Goal: Task Accomplishment & Management: Manage account settings

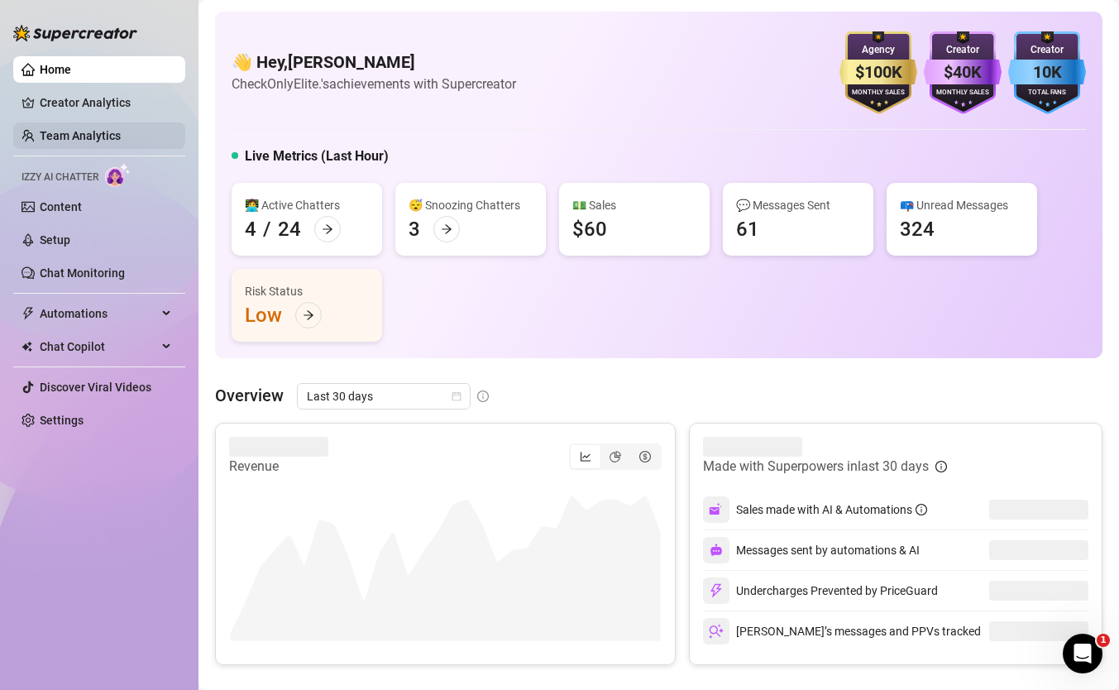
click at [95, 136] on link "Team Analytics" at bounding box center [80, 135] width 81 height 13
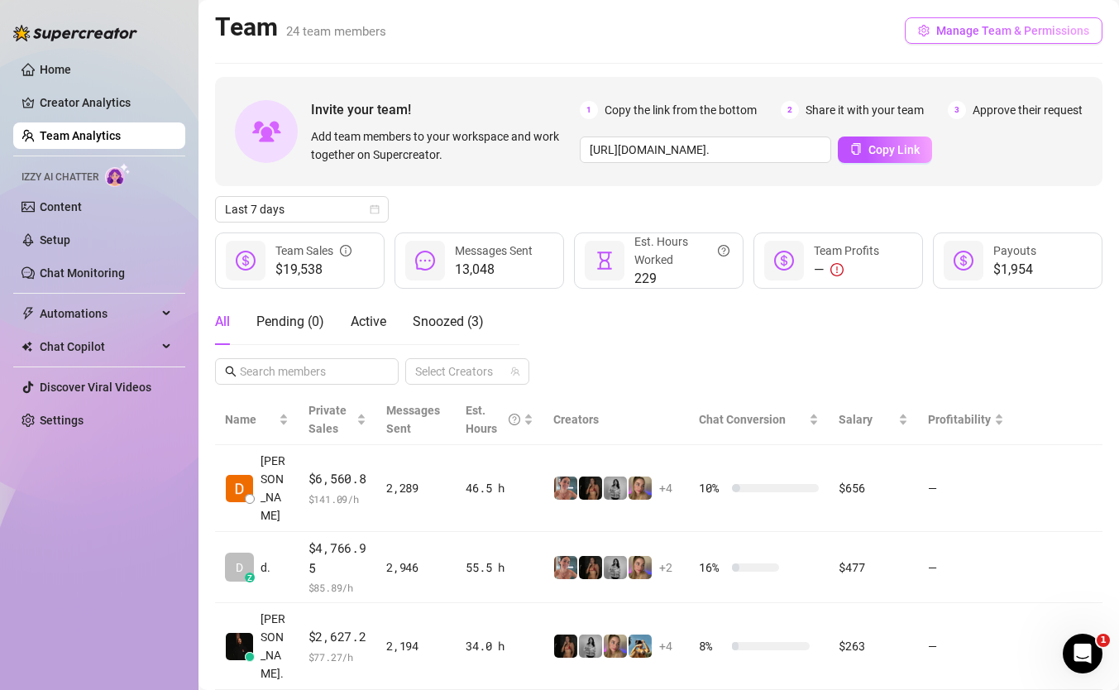
click at [986, 32] on span "Manage Team & Permissions" at bounding box center [1012, 30] width 153 height 13
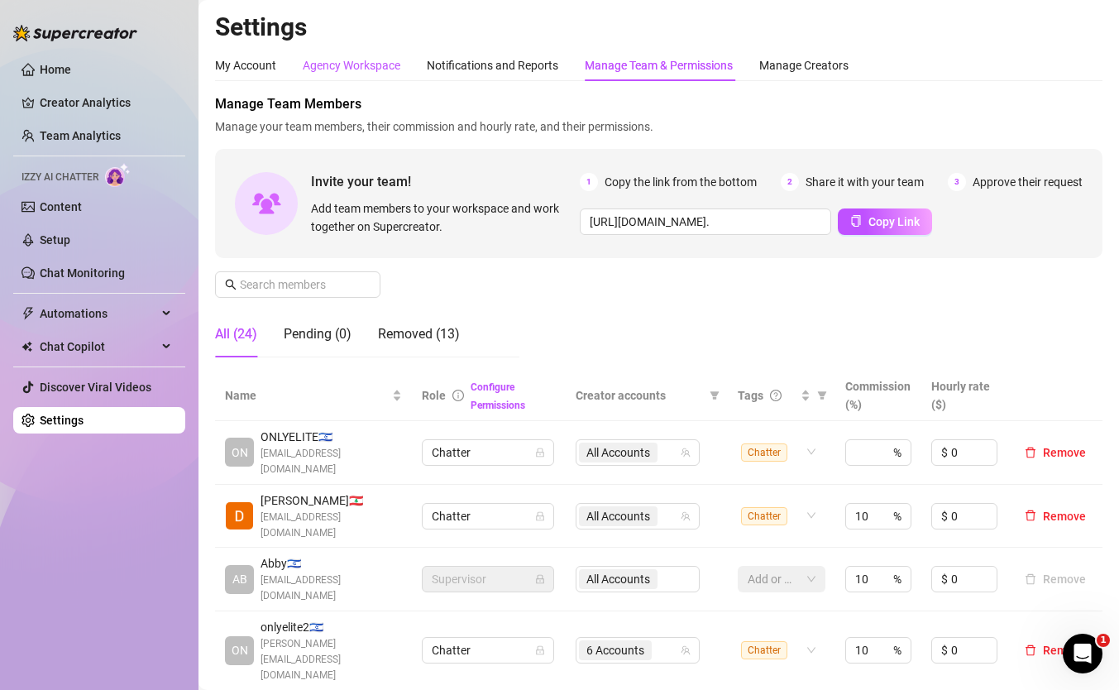
click at [384, 68] on div "Agency Workspace" at bounding box center [352, 65] width 98 height 18
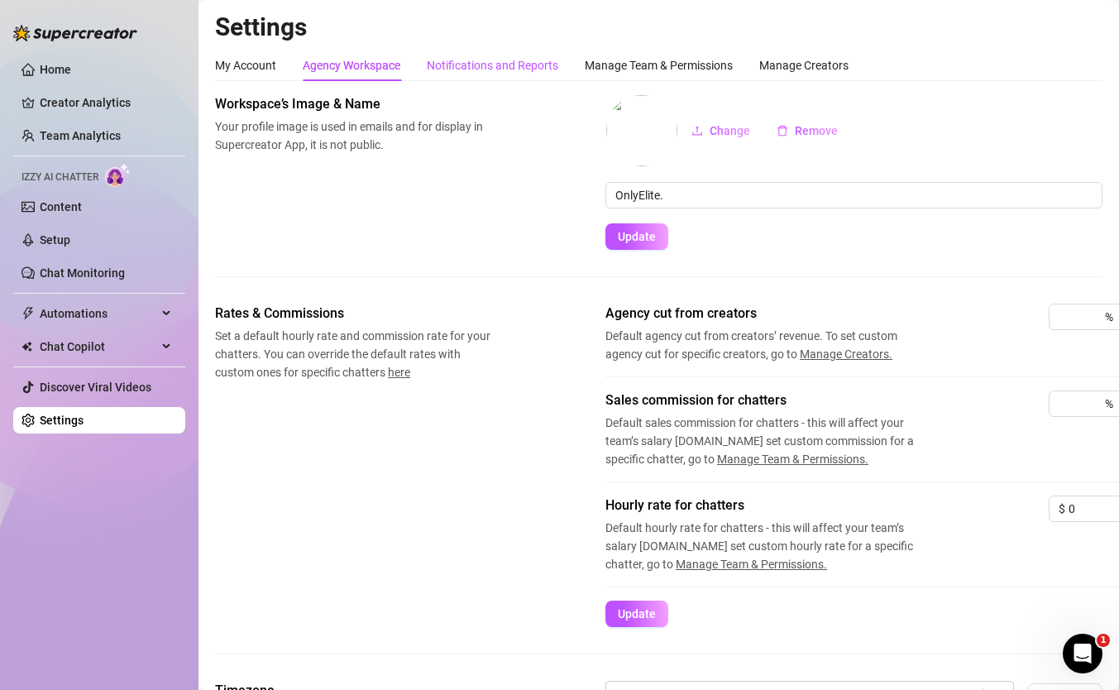
click at [466, 60] on div "Notifications and Reports" at bounding box center [492, 65] width 131 height 18
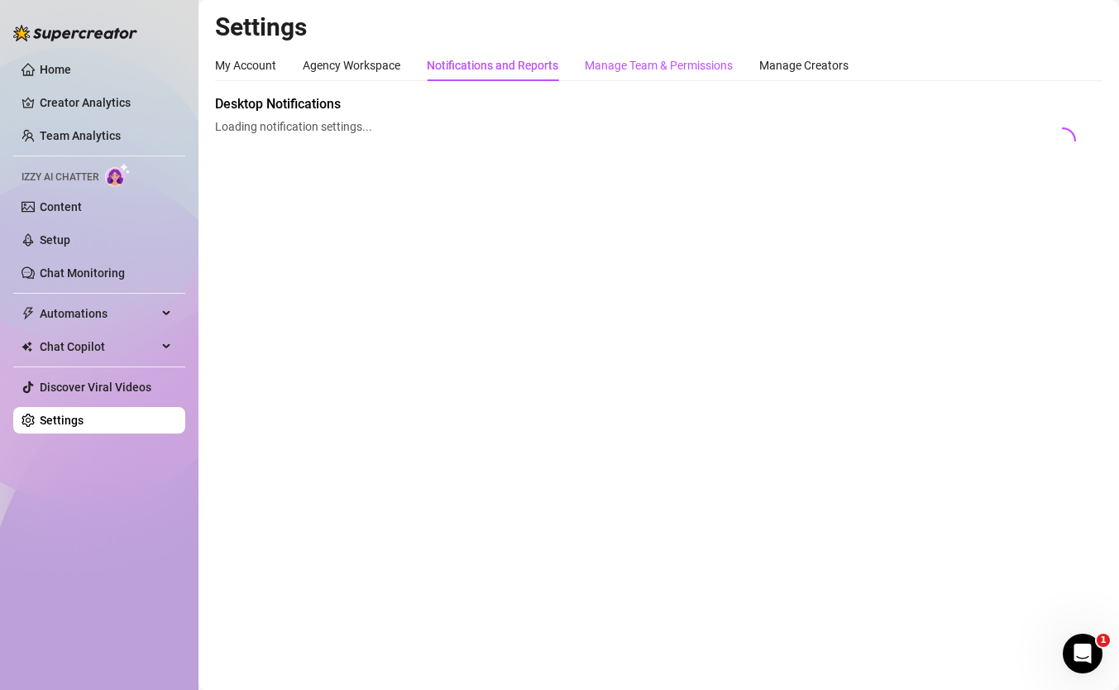
click at [623, 60] on div "Manage Team & Permissions" at bounding box center [659, 65] width 148 height 18
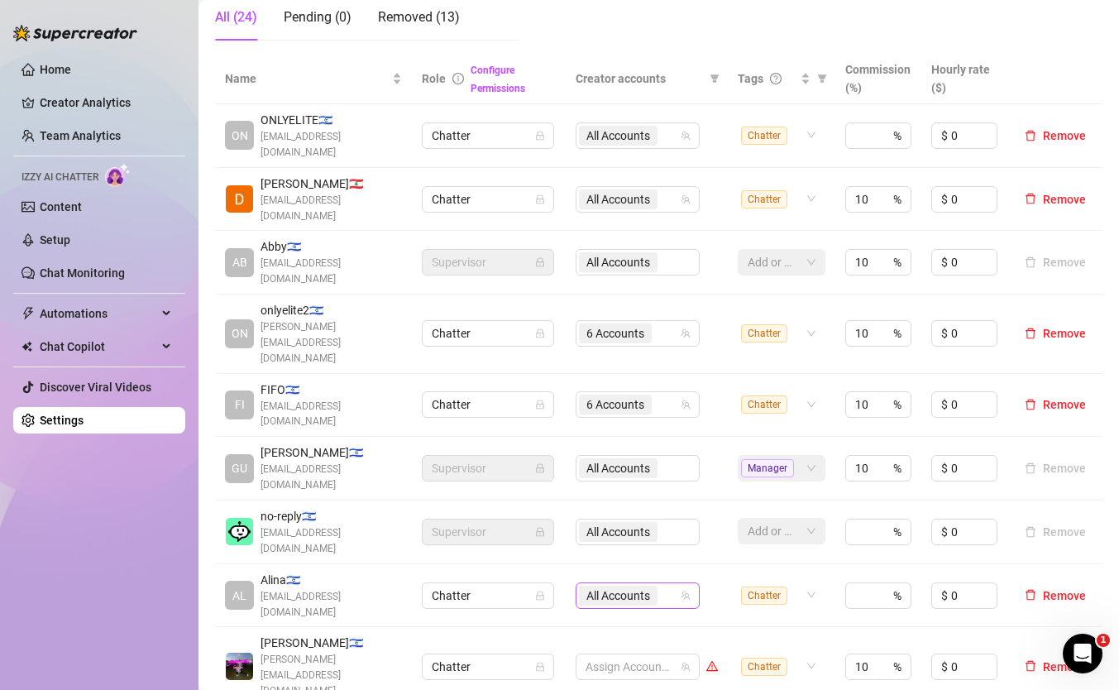
scroll to position [320, 0]
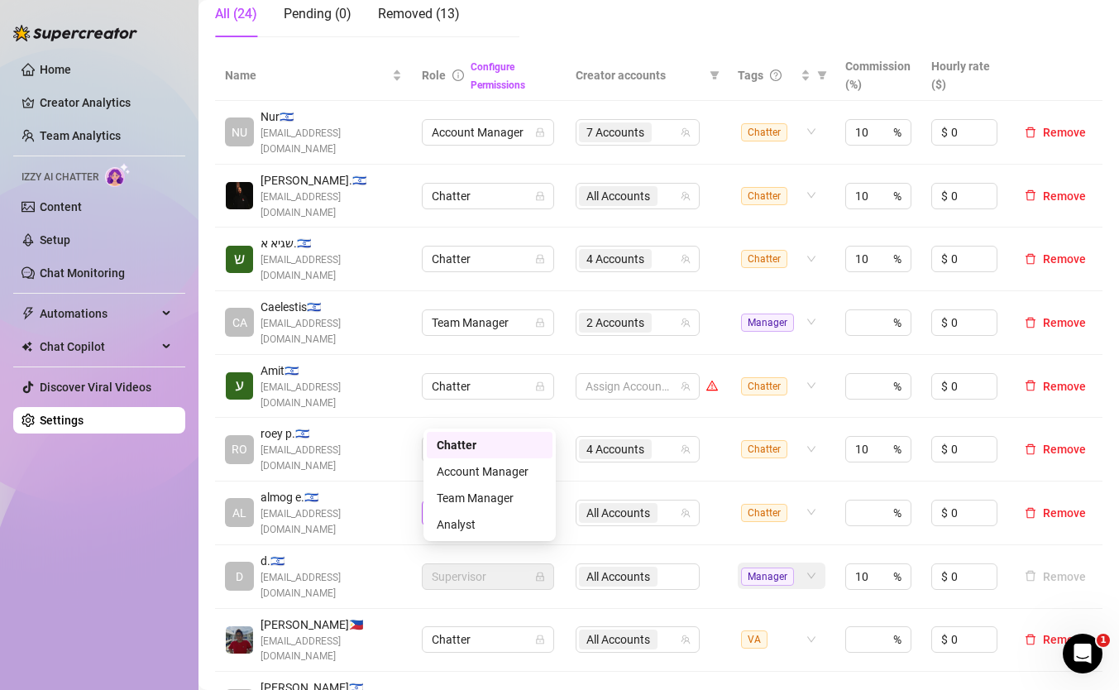
click at [526, 500] on span "Chatter" at bounding box center [488, 512] width 112 height 25
click at [629, 504] on span "All Accounts" at bounding box center [618, 513] width 64 height 18
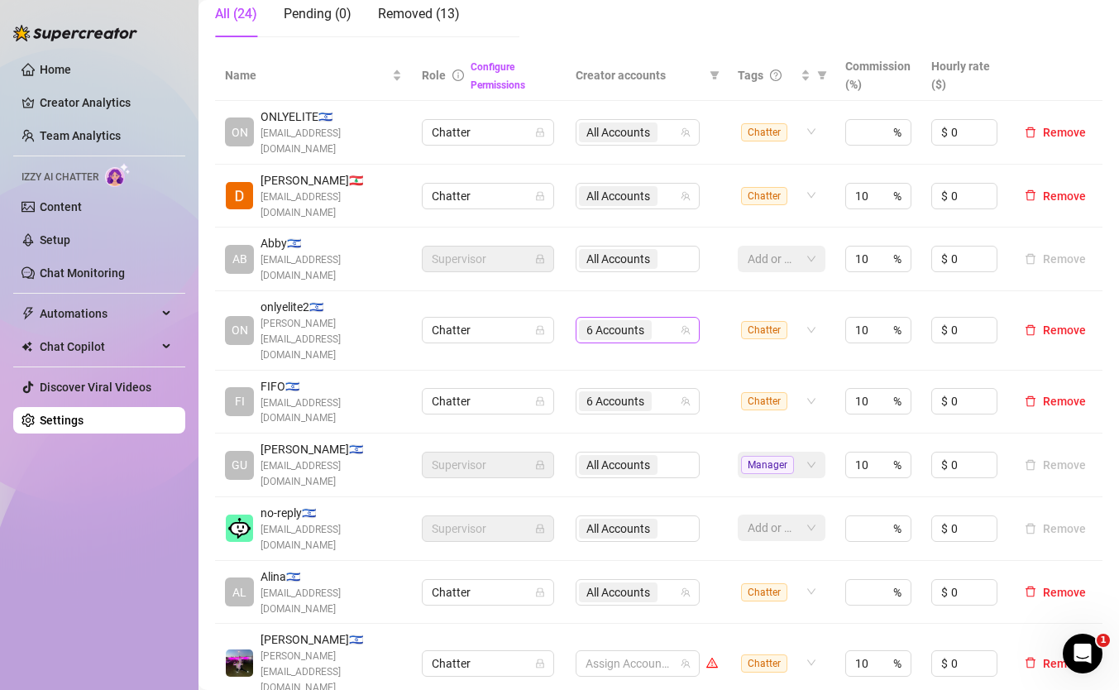
click at [653, 318] on div "6 Accounts" at bounding box center [617, 329] width 76 height 23
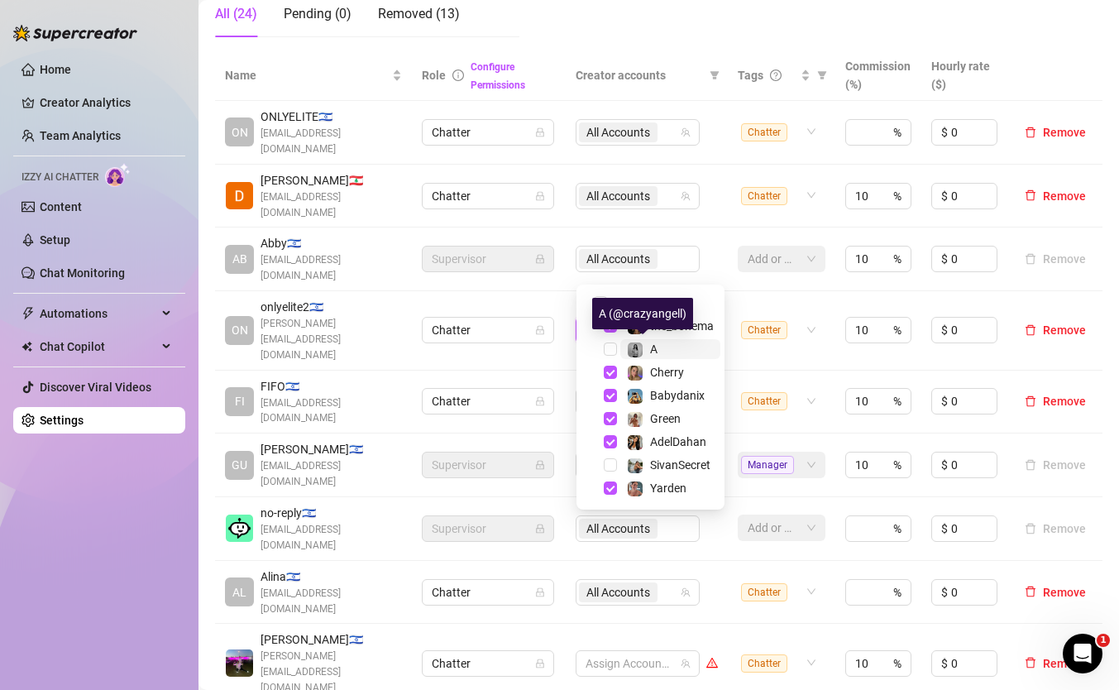
click at [640, 347] on img at bounding box center [635, 349] width 15 height 15
click at [688, 243] on td "All Accounts" at bounding box center [647, 259] width 162 height 64
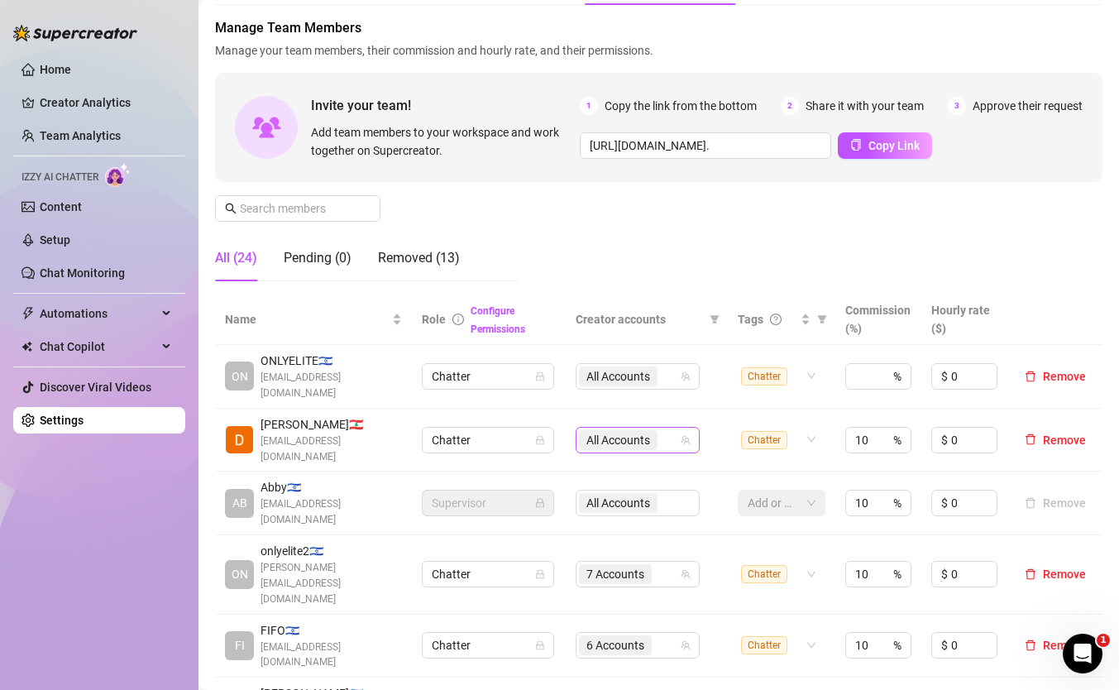
scroll to position [81, 0]
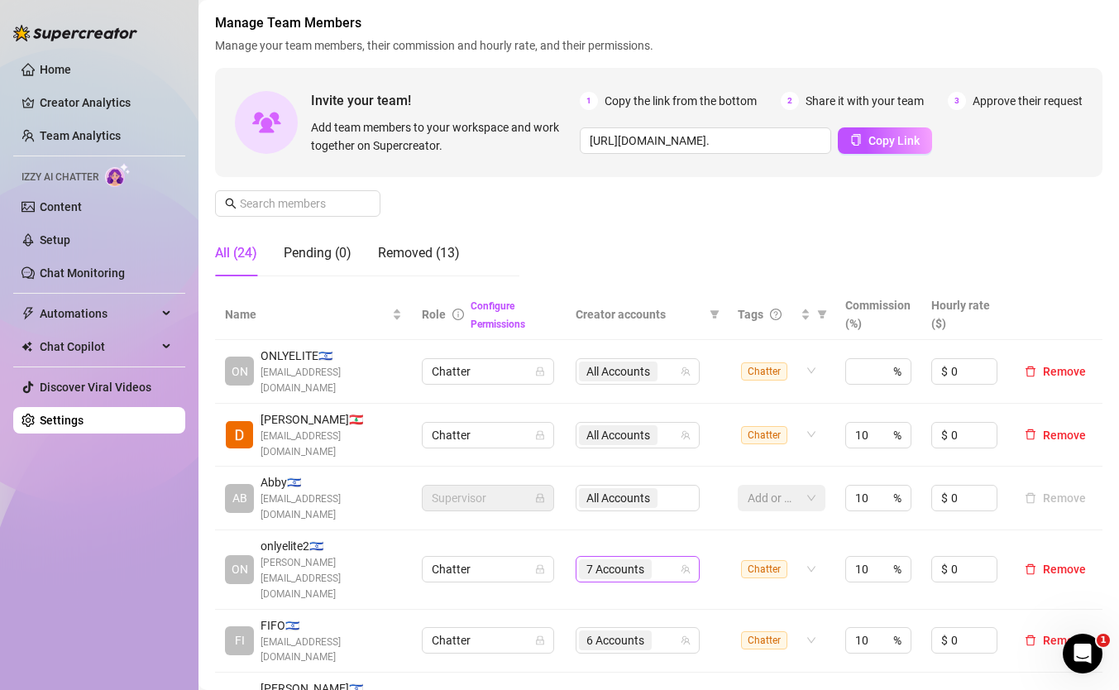
click at [624, 559] on span "7 Accounts" at bounding box center [615, 569] width 73 height 20
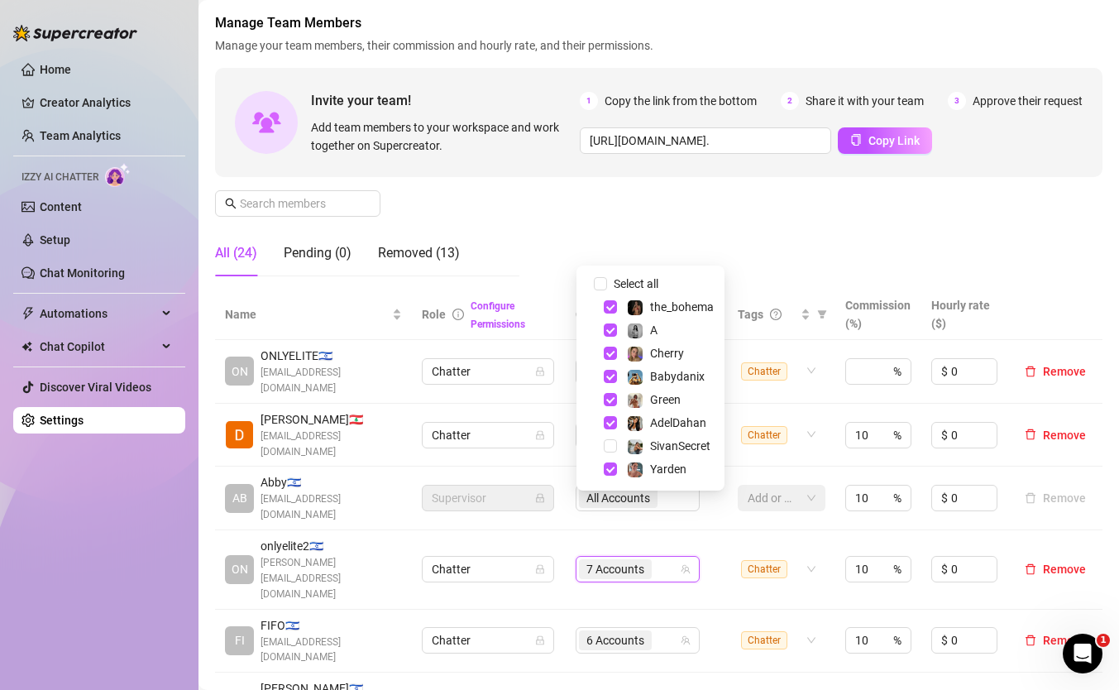
click at [670, 279] on div "Select all" at bounding box center [645, 284] width 71 height 20
click at [633, 288] on span "Select all" at bounding box center [636, 284] width 58 height 18
click at [607, 288] on input "Select all" at bounding box center [600, 283] width 13 height 13
checkbox input "true"
click at [660, 220] on div "Manage Team Members Manage your team members, their commission and hourly rate,…" at bounding box center [658, 151] width 887 height 276
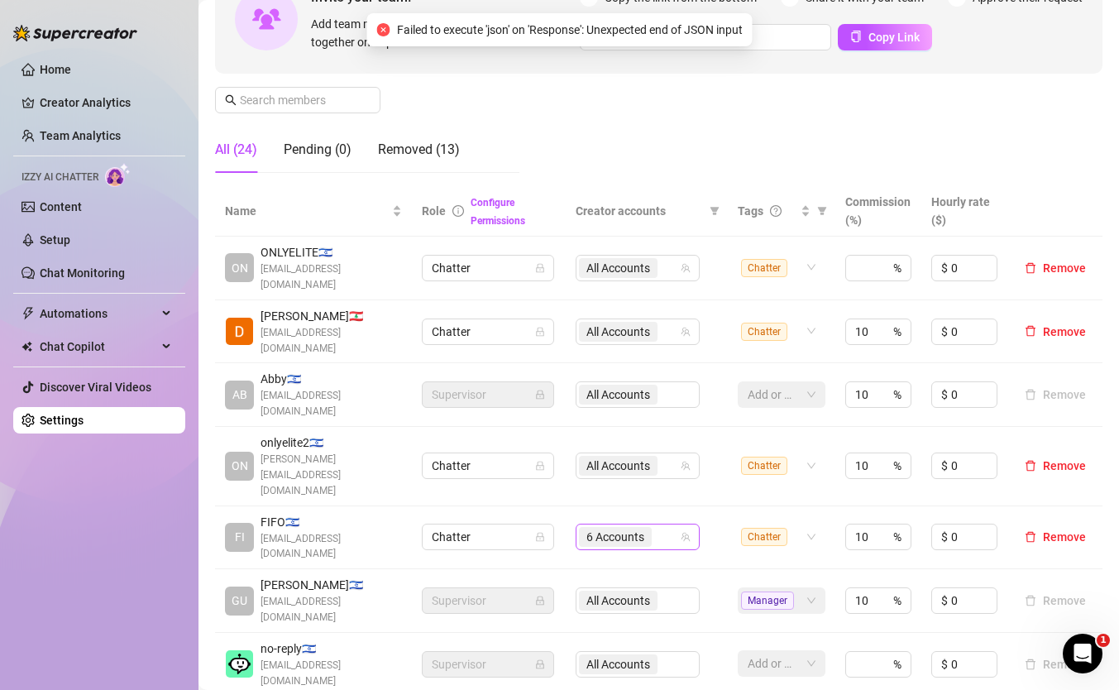
scroll to position [197, 0]
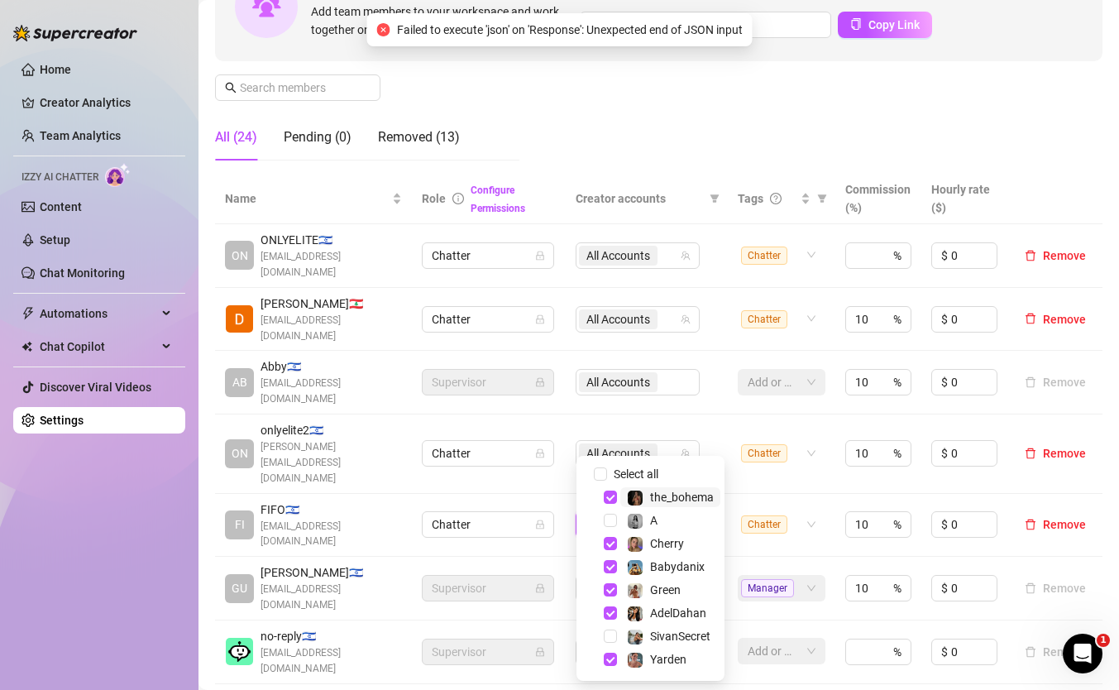
click at [657, 514] on input "search" at bounding box center [656, 524] width 3 height 20
click at [650, 467] on span "Select all" at bounding box center [636, 474] width 58 height 18
click at [607, 467] on input "Select all" at bounding box center [600, 473] width 13 height 13
checkbox input "true"
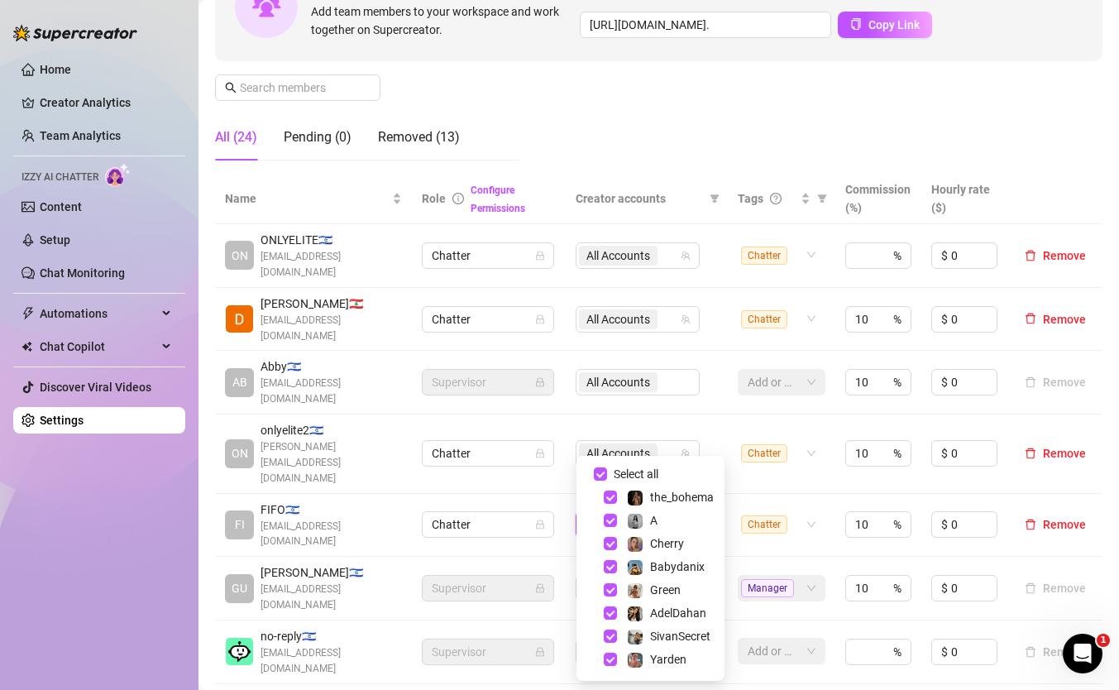
click at [683, 127] on div "Manage Team Members Manage your team members, their commission and hourly rate,…" at bounding box center [658, 35] width 887 height 276
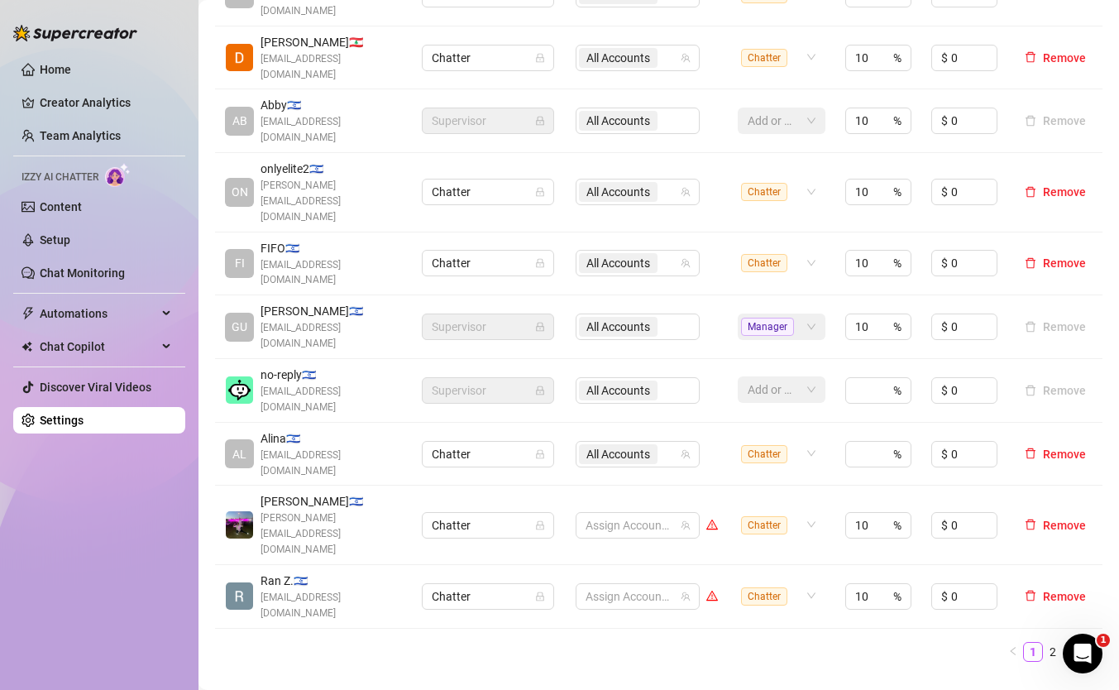
scroll to position [485, 0]
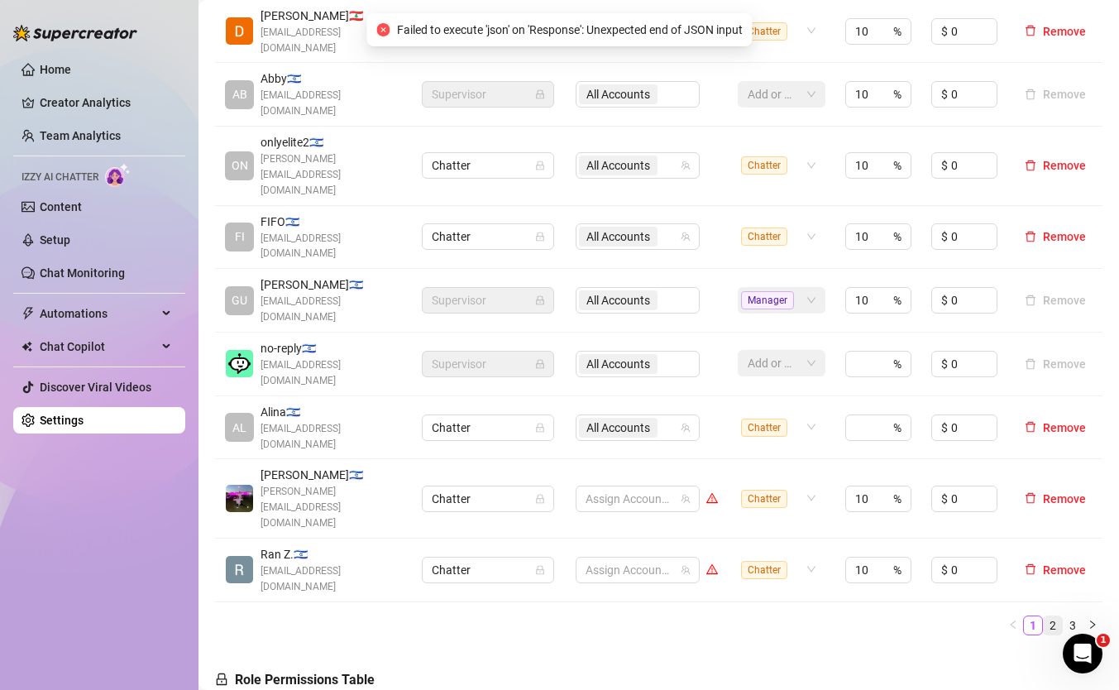
click at [1050, 616] on link "2" at bounding box center [1053, 625] width 18 height 18
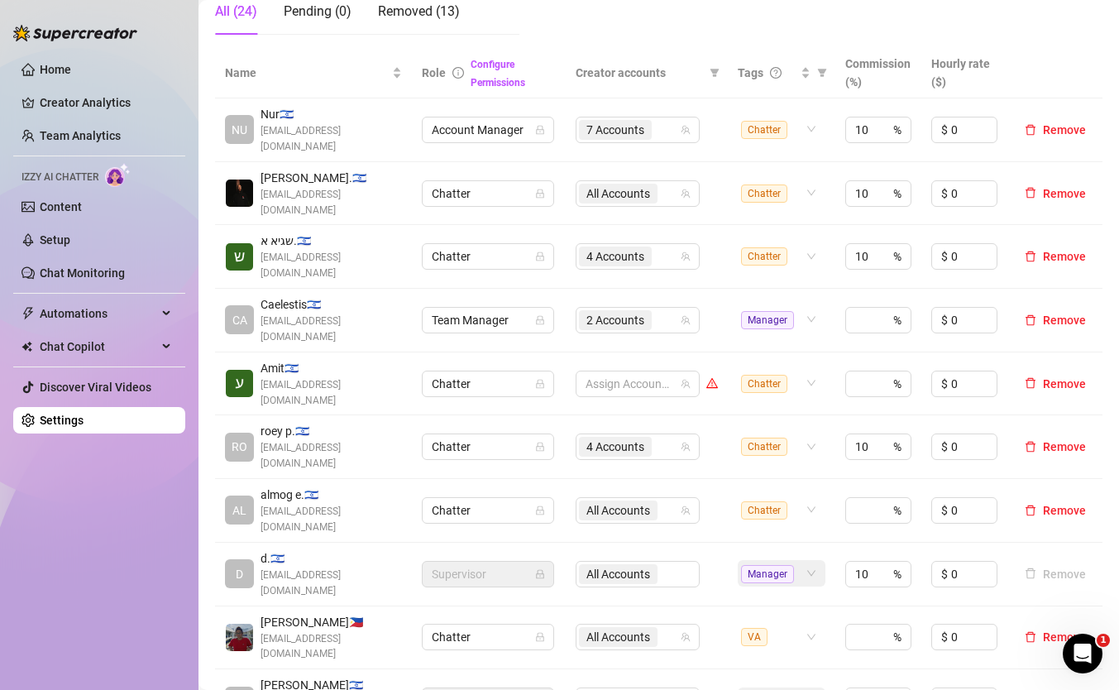
scroll to position [332, 0]
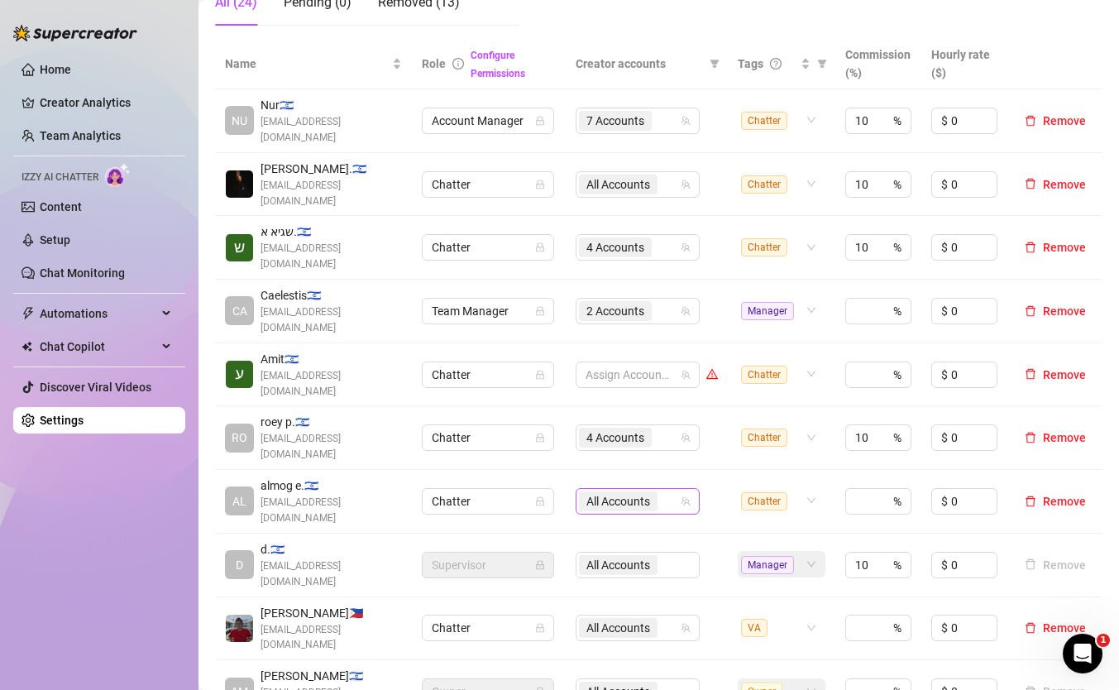
click at [652, 491] on span "All Accounts" at bounding box center [618, 501] width 79 height 20
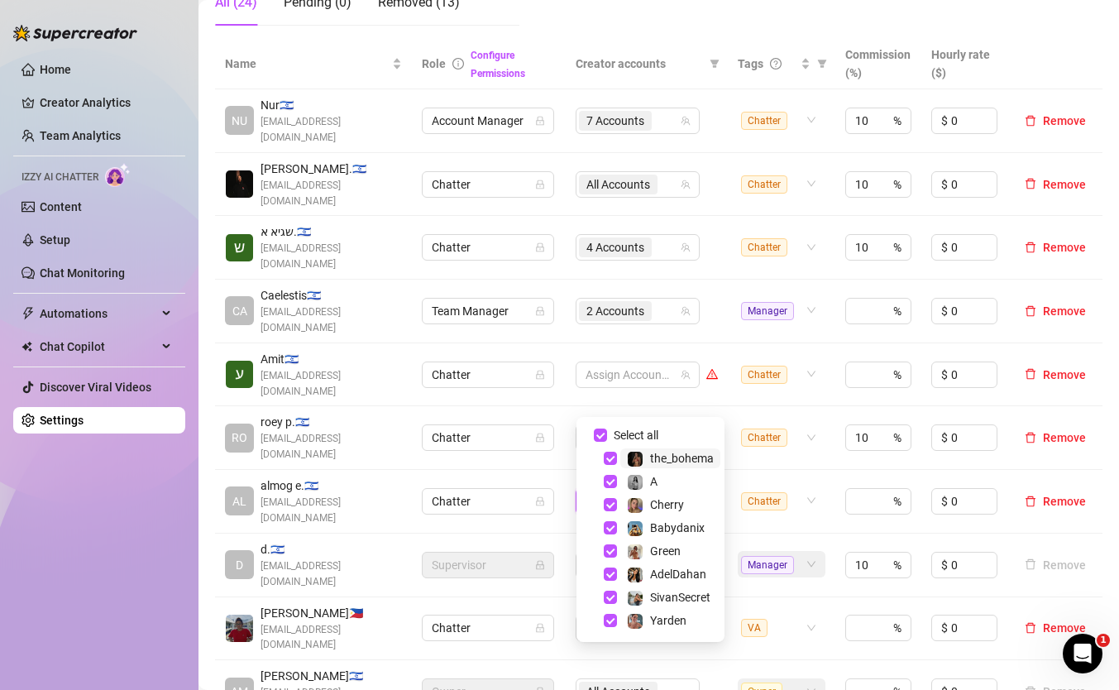
click at [639, 425] on div "Select all" at bounding box center [645, 435] width 71 height 20
